Goal: Check status: Check status

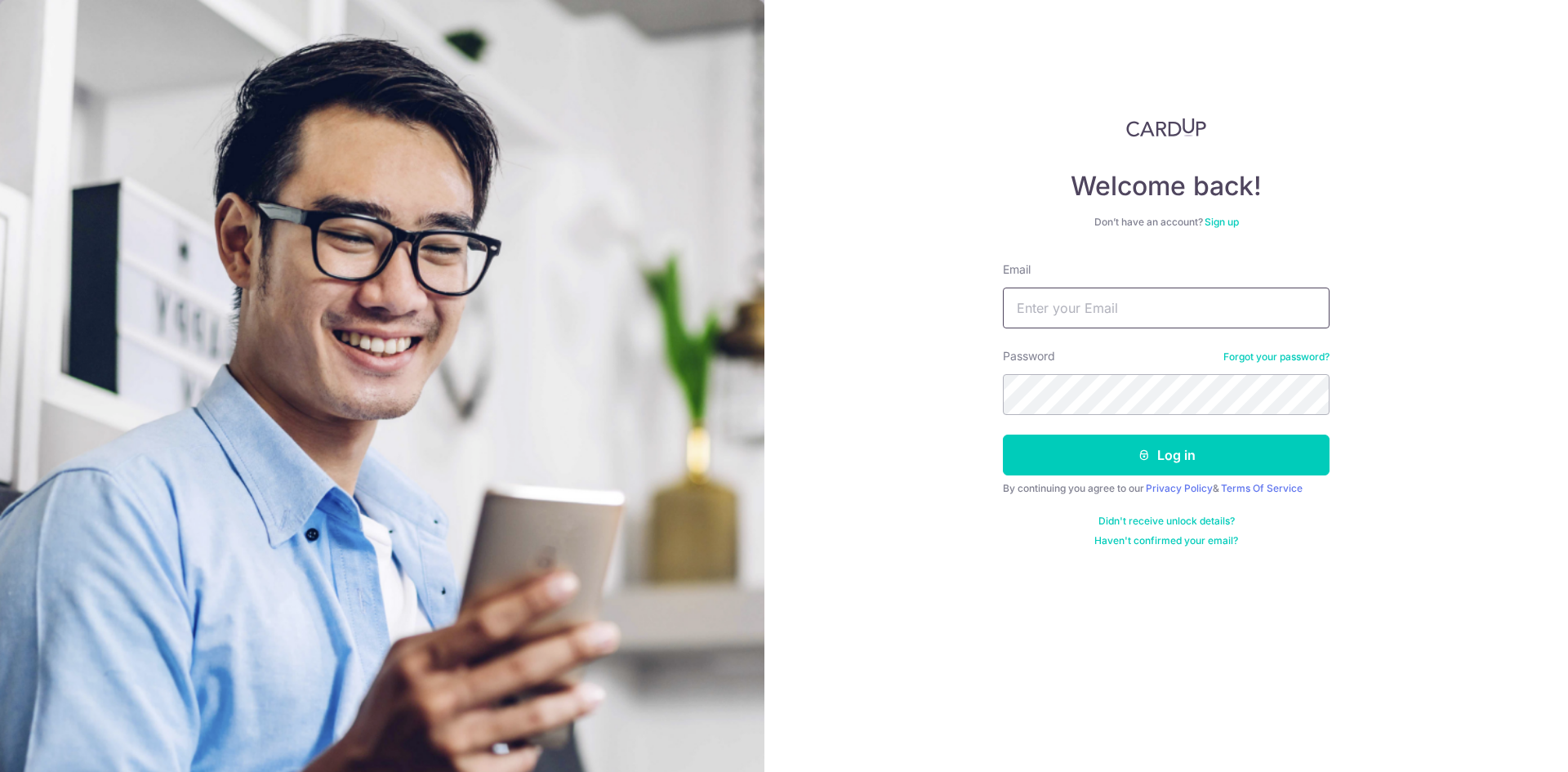
click at [1136, 301] on input "Email" at bounding box center [1166, 307] width 327 height 41
type input "[EMAIL_ADDRESS][DOMAIN_NAME]"
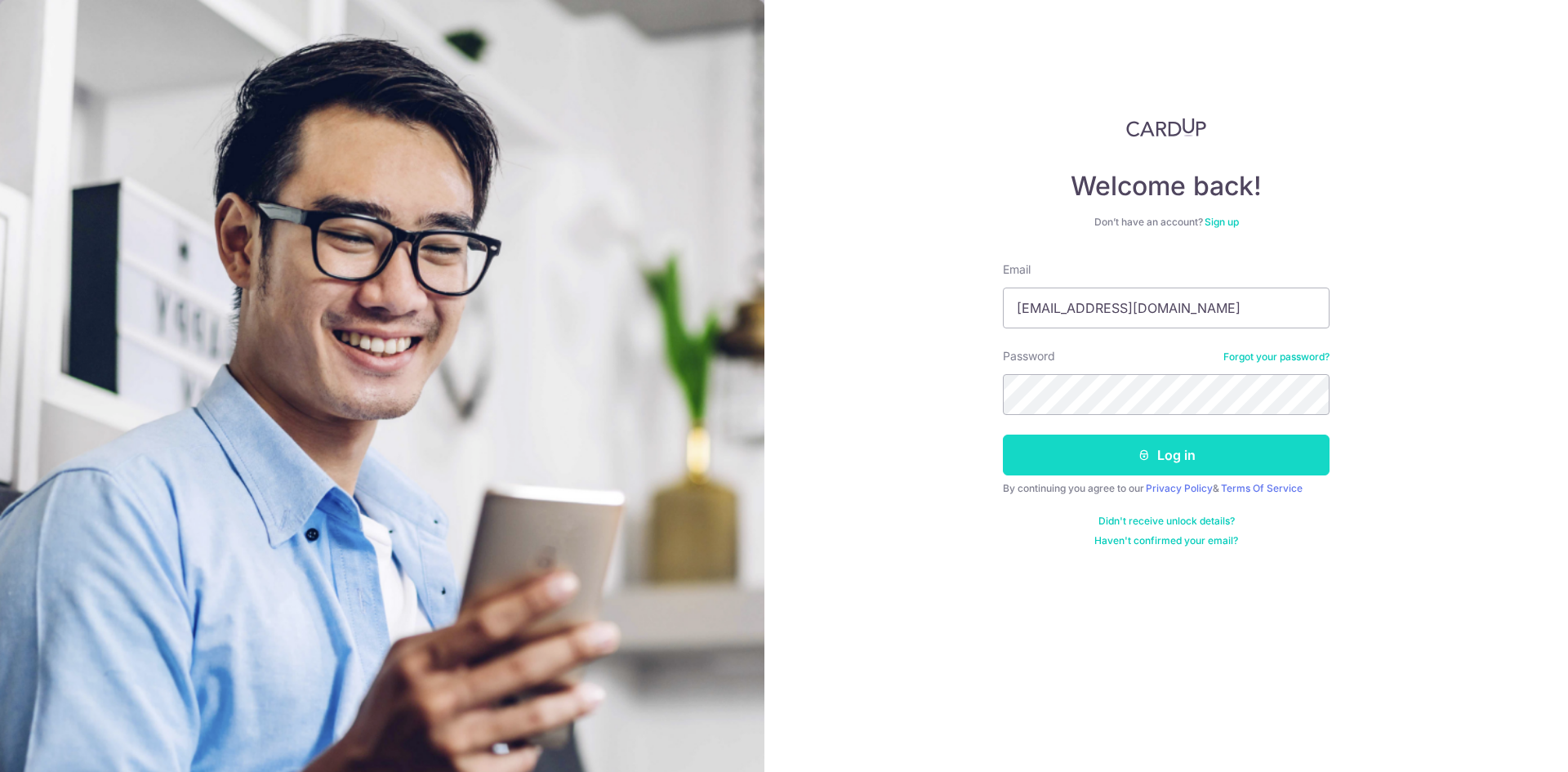
click at [1127, 459] on button "Log in" at bounding box center [1166, 454] width 327 height 41
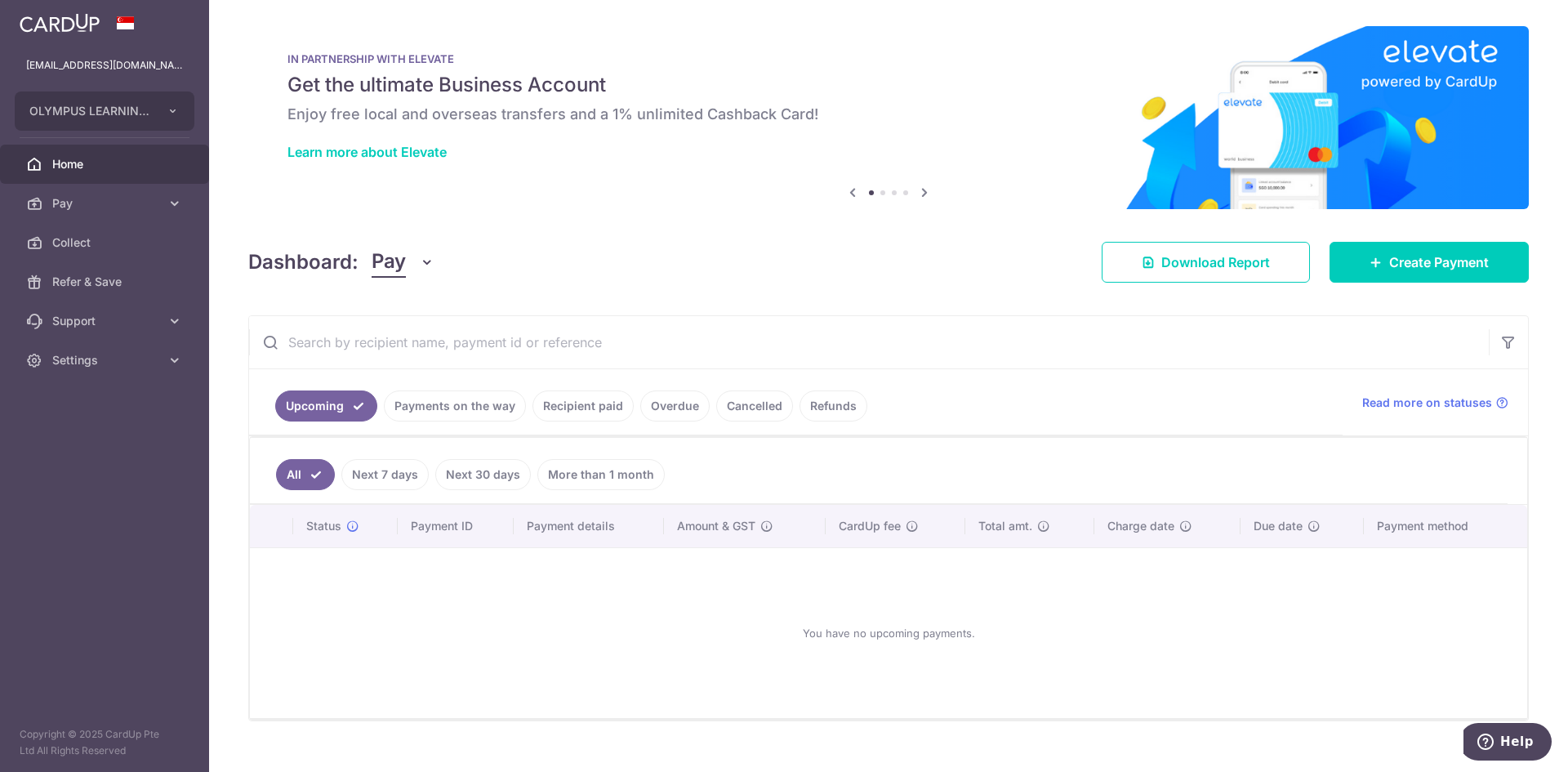
click at [516, 397] on link "Payments on the way" at bounding box center [455, 405] width 142 height 31
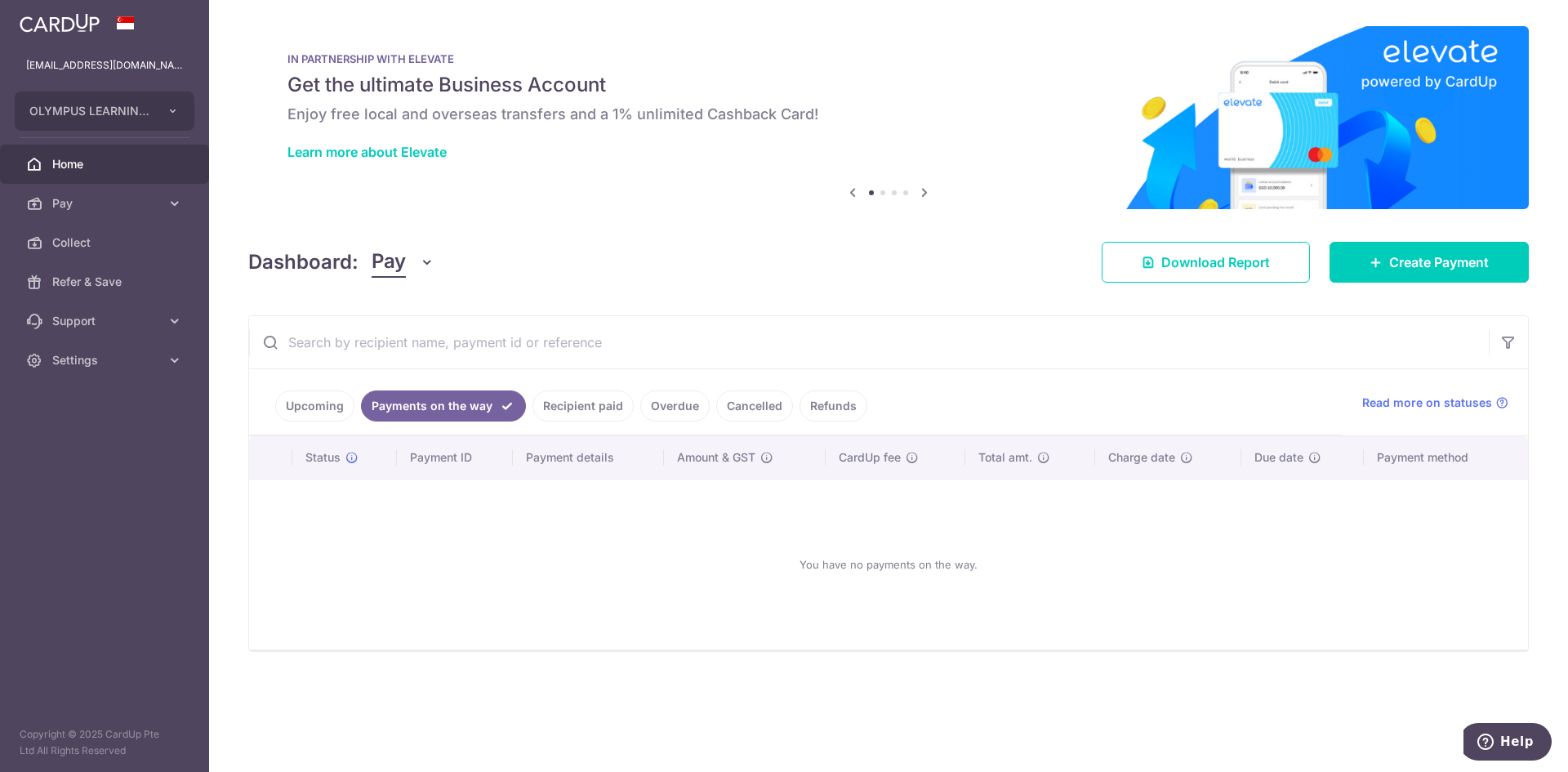
click at [564, 398] on link "Recipient paid" at bounding box center [583, 405] width 101 height 31
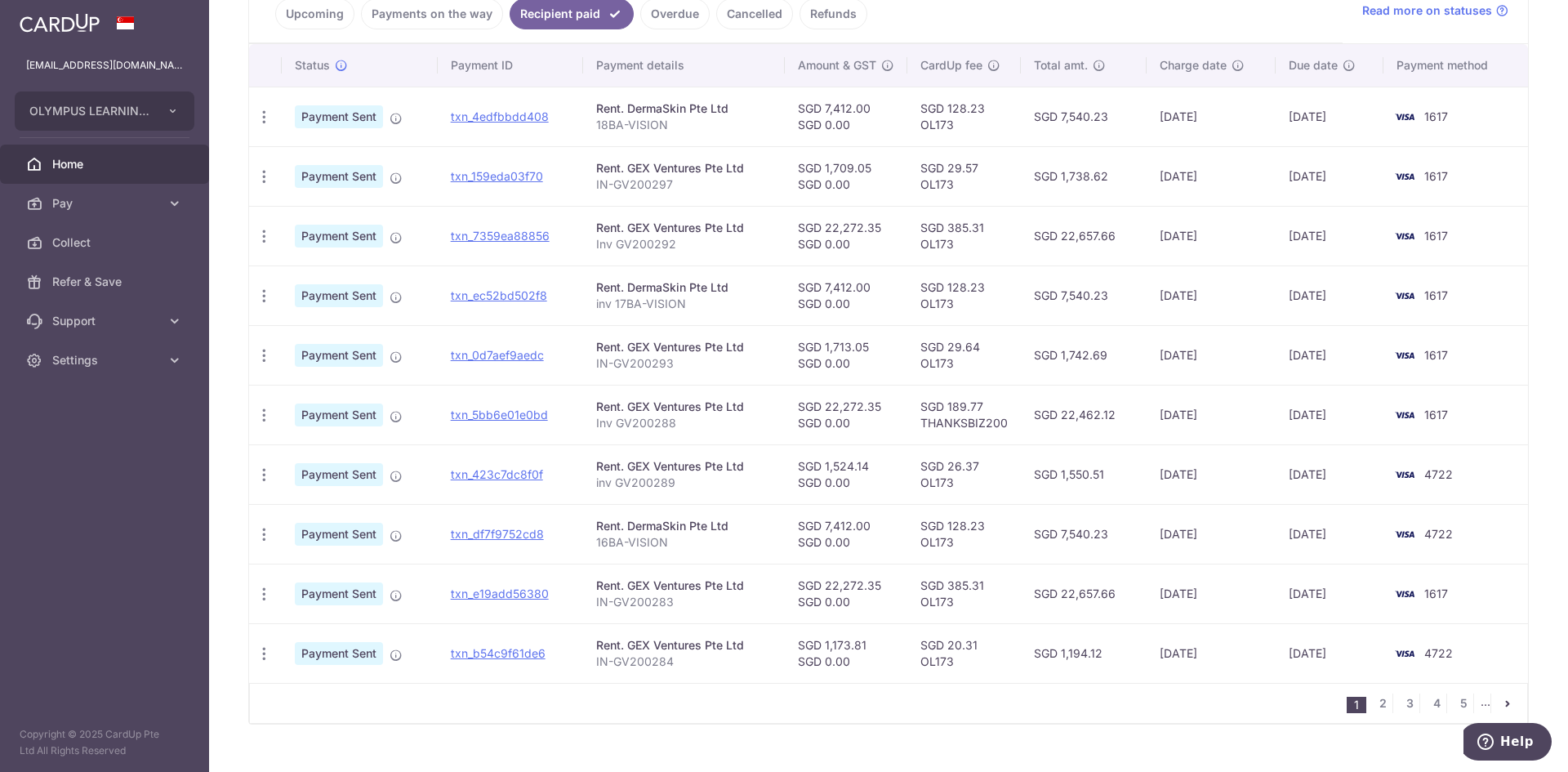
scroll to position [422, 0]
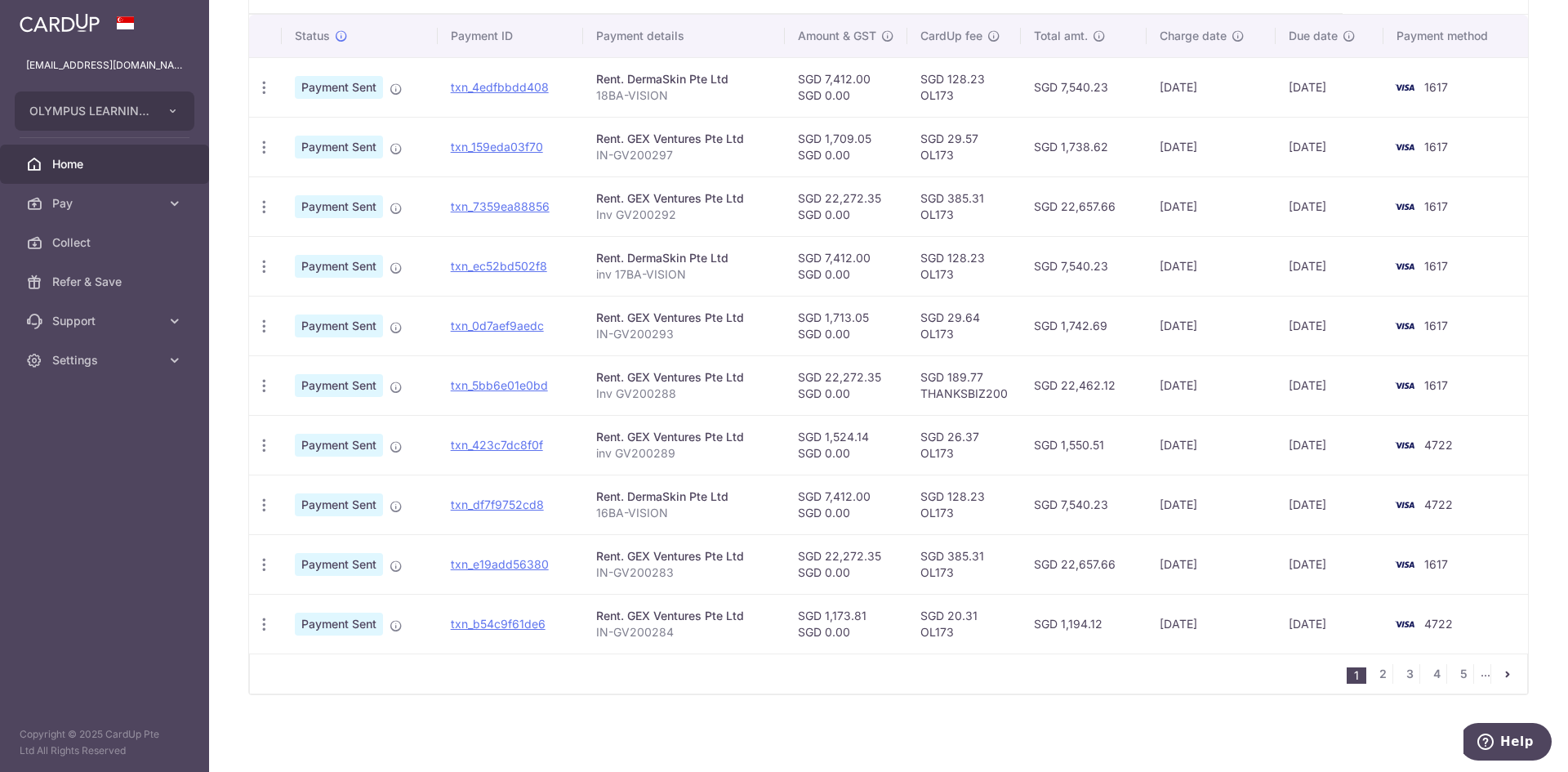
click at [212, 65] on div "× Pause Schedule Pause all future payments in this series Pause just this one p…" at bounding box center [889, 386] width 1359 height 772
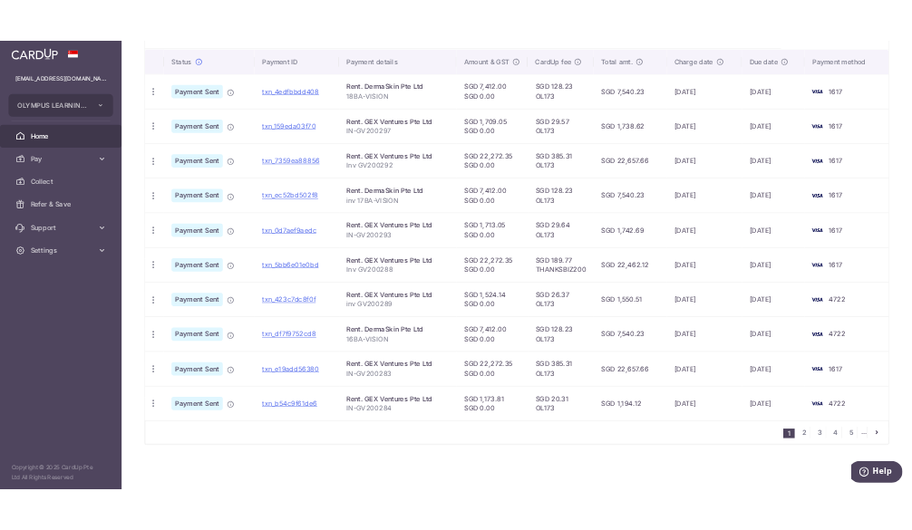
scroll to position [0, 0]
